Goal: Task Accomplishment & Management: Complete application form

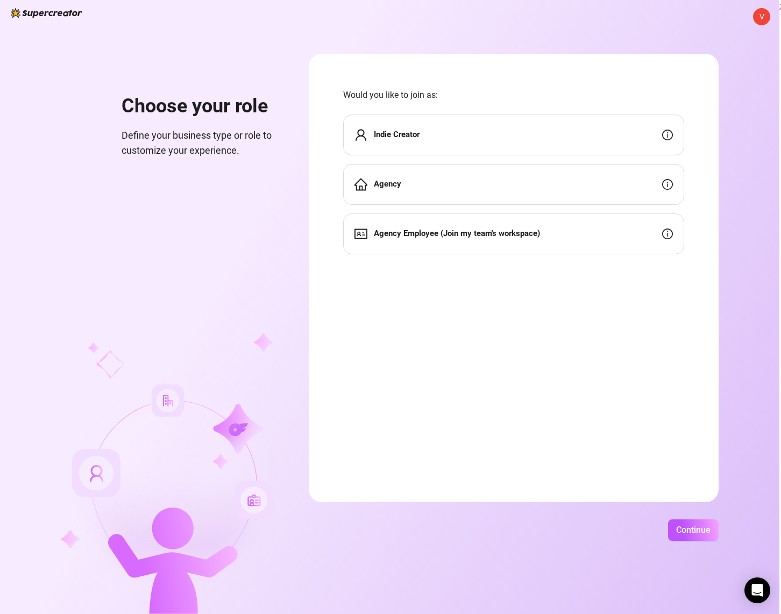
click at [523, 123] on div "Indie Creator" at bounding box center [513, 134] width 341 height 41
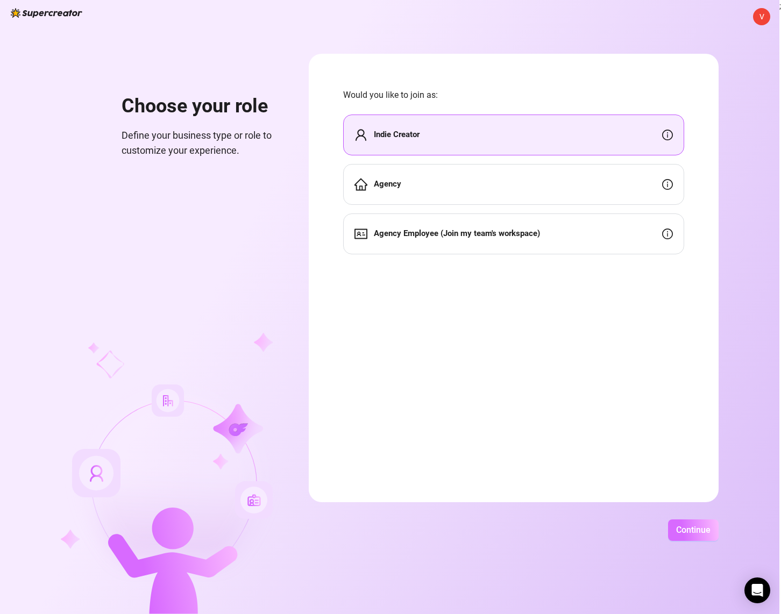
click at [707, 526] on span "Continue" at bounding box center [693, 530] width 34 height 10
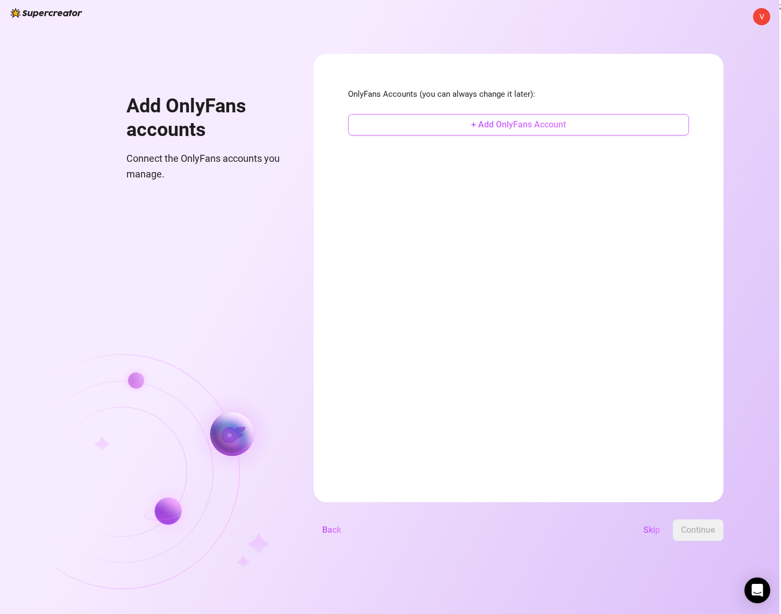
click at [513, 123] on span "+ Add OnlyFans Account" at bounding box center [518, 124] width 95 height 10
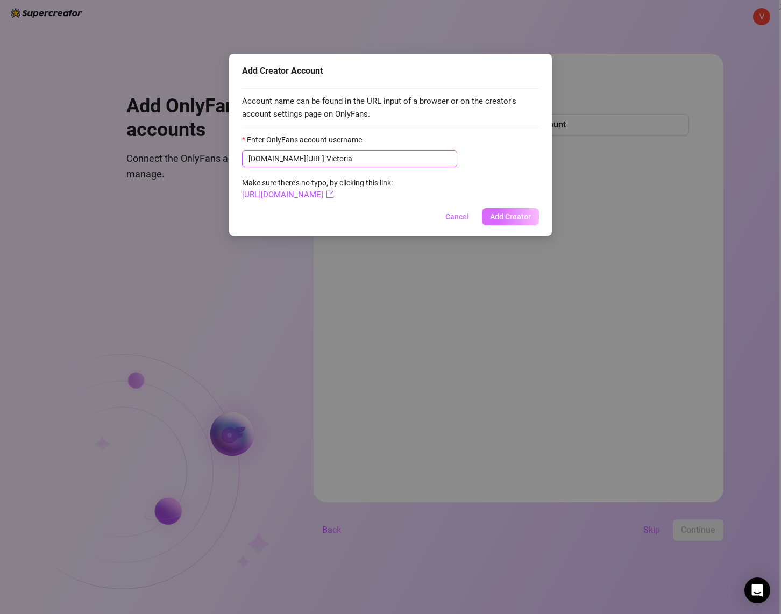
type input "Victoria"
click at [516, 210] on button "Add Creator" at bounding box center [510, 216] width 57 height 17
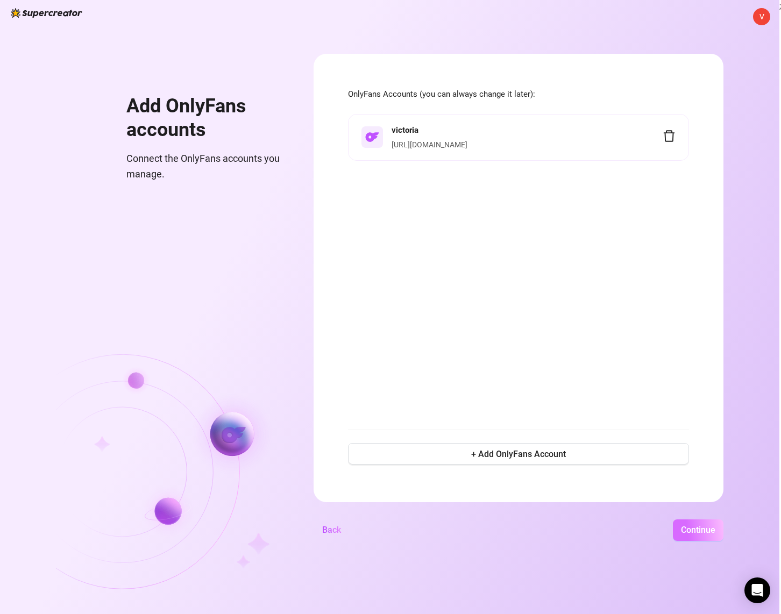
click at [701, 534] on span "Continue" at bounding box center [698, 530] width 34 height 10
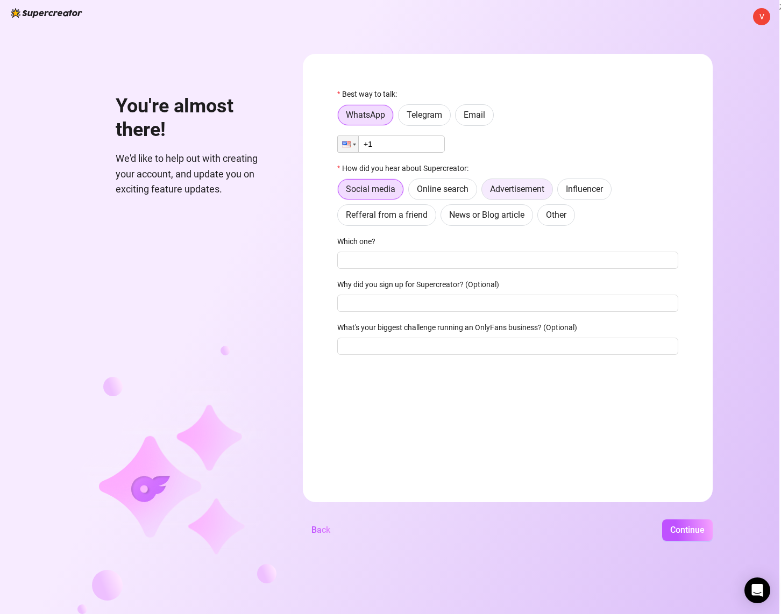
drag, startPoint x: 480, startPoint y: 112, endPoint x: 517, endPoint y: 158, distance: 58.9
click at [479, 112] on span "Email" at bounding box center [474, 115] width 22 height 10
click at [458, 118] on input "Email" at bounding box center [458, 118] width 0 height 0
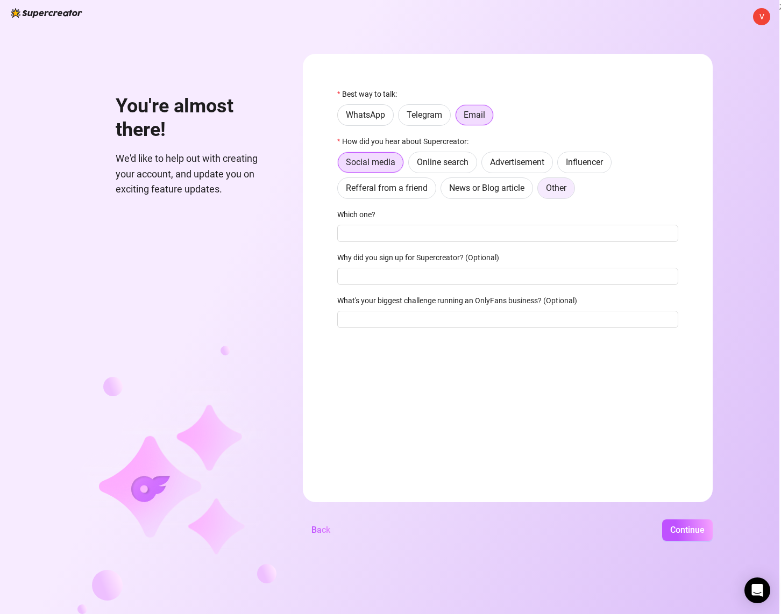
click at [562, 189] on span "Other" at bounding box center [556, 188] width 20 height 10
click at [540, 191] on input "Other" at bounding box center [540, 191] width 0 height 0
click at [683, 524] on button "Continue" at bounding box center [687, 530] width 51 height 22
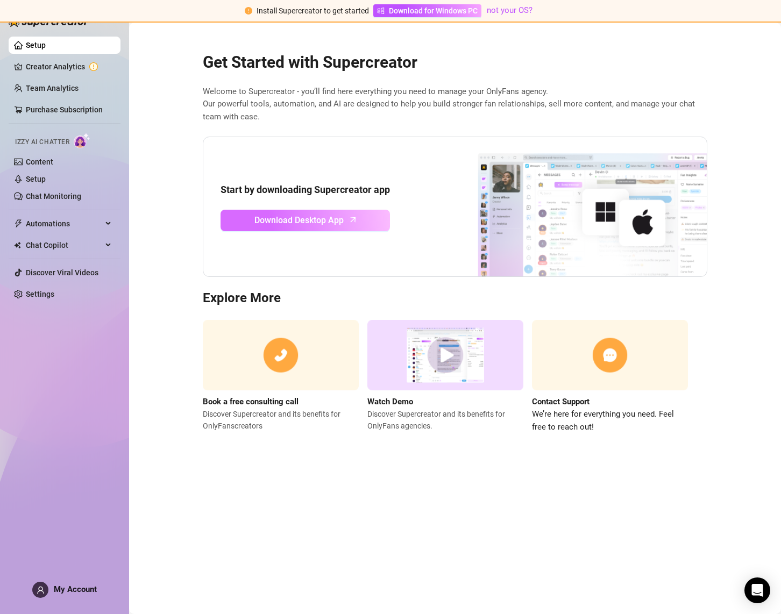
click at [335, 222] on span "Download Desktop App" at bounding box center [298, 219] width 89 height 13
click at [76, 64] on link "Creator Analytics" at bounding box center [69, 66] width 86 height 17
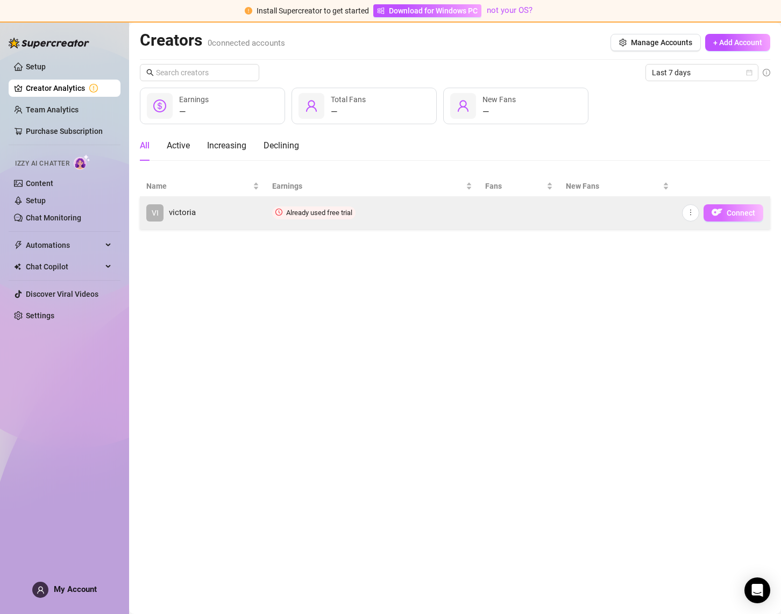
click at [733, 213] on span "Connect" at bounding box center [740, 213] width 28 height 9
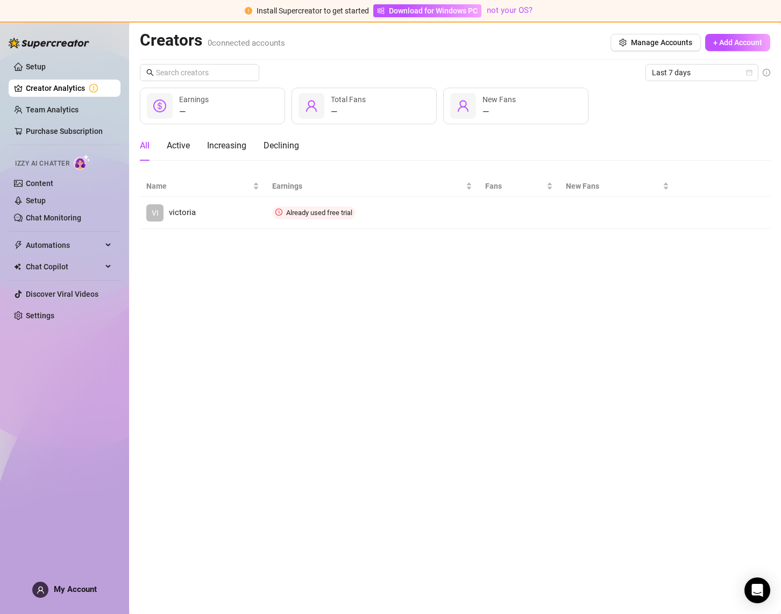
click at [84, 346] on div "Setup Creator Analytics Team Analytics Purchase Subscription Izzy AI Chatter Co…" at bounding box center [65, 313] width 112 height 583
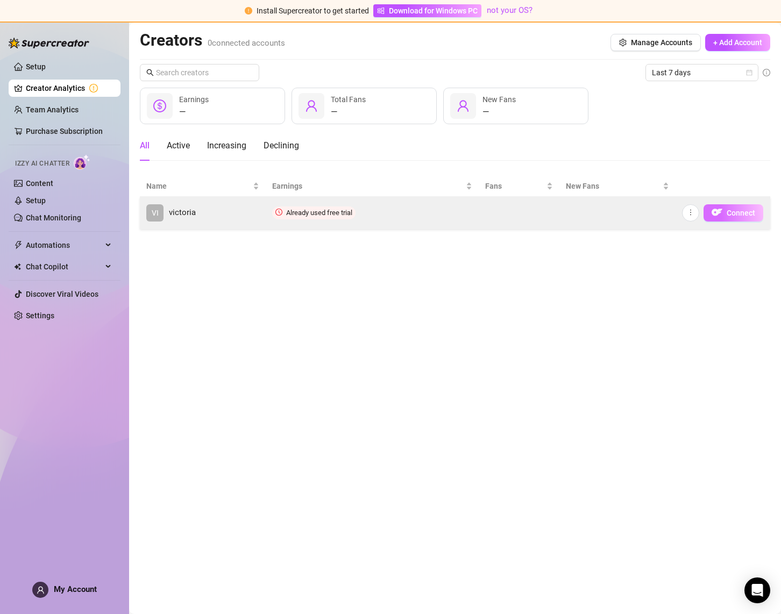
click at [727, 209] on span "Connect" at bounding box center [740, 213] width 28 height 9
